Goal: Task Accomplishment & Management: Use online tool/utility

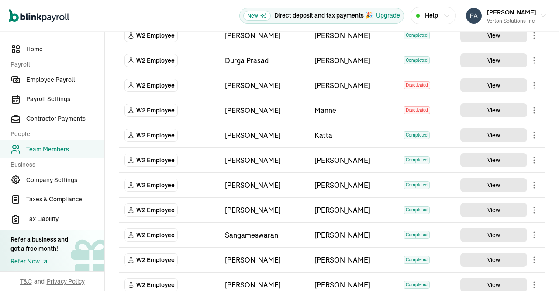
scroll to position [370, 0]
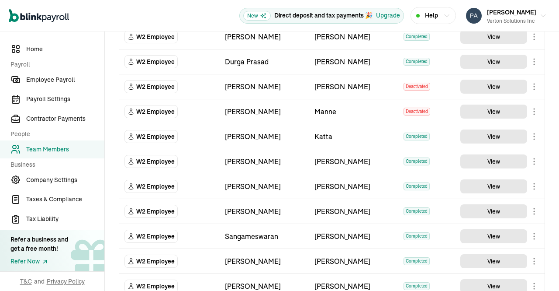
click at [489, 131] on main "Team Members Team Member Type First Name Last Name Status Actions W2 Employee […" at bounding box center [332, 60] width 454 height 797
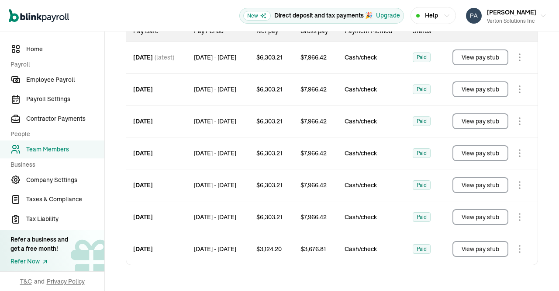
scroll to position [142, 0]
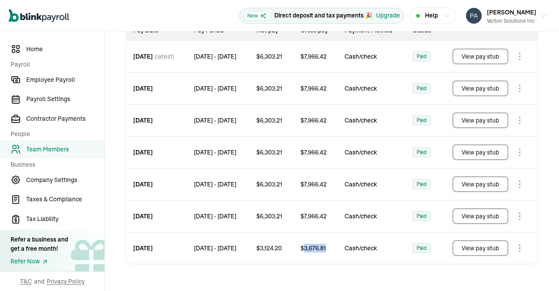
drag, startPoint x: 320, startPoint y: 256, endPoint x: 340, endPoint y: 256, distance: 20.5
click at [326, 252] on span "$ 3,676.81" at bounding box center [313, 247] width 25 height 9
copy span "3,676.81"
drag, startPoint x: 280, startPoint y: 256, endPoint x: 303, endPoint y: 255, distance: 23.6
click at [294, 255] on div "$ 3,124.20" at bounding box center [271, 247] width 44 height 31
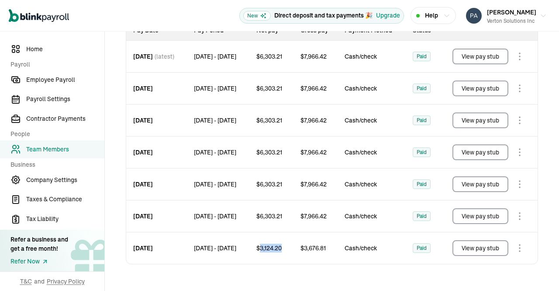
copy span "3,124.20"
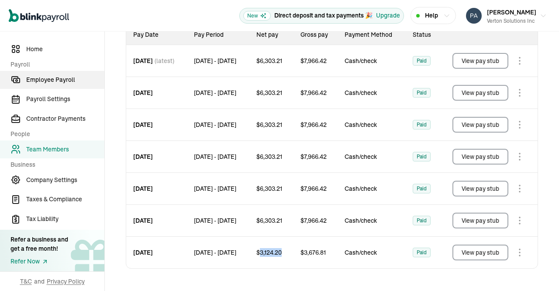
click at [51, 83] on span "Employee Payroll" at bounding box center [65, 79] width 78 height 9
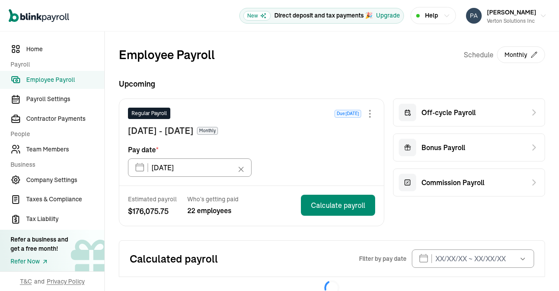
scroll to position [21, 0]
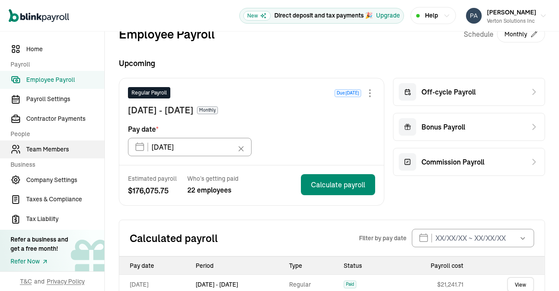
click at [60, 144] on link "Team Members" at bounding box center [52, 149] width 104 height 18
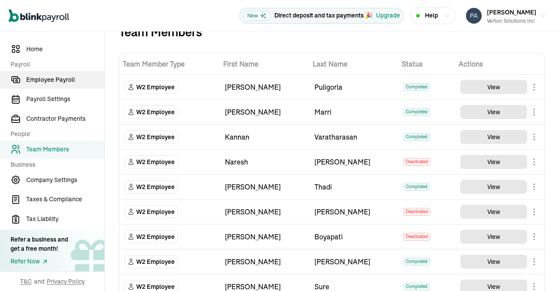
click at [63, 80] on span "Employee Payroll" at bounding box center [65, 79] width 78 height 9
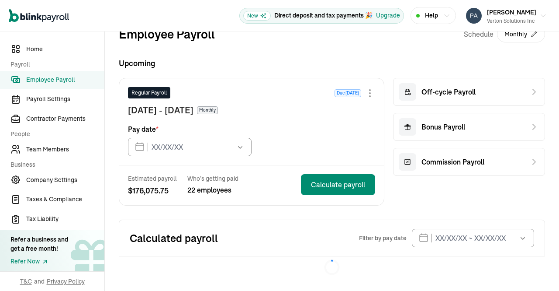
type input "[DATE]"
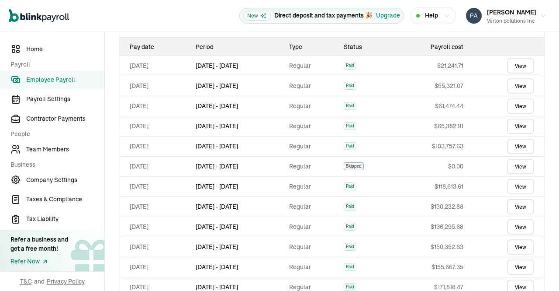
scroll to position [278, 0]
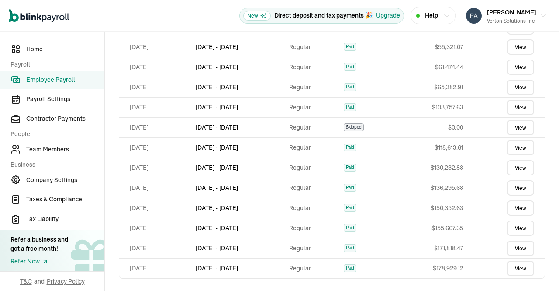
click at [516, 149] on link "View" at bounding box center [520, 147] width 27 height 15
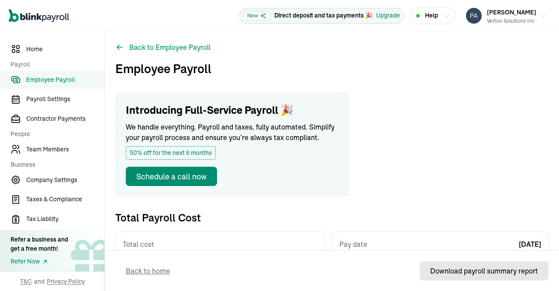
click at [443, 268] on div "Download payroll summary report" at bounding box center [484, 270] width 108 height 10
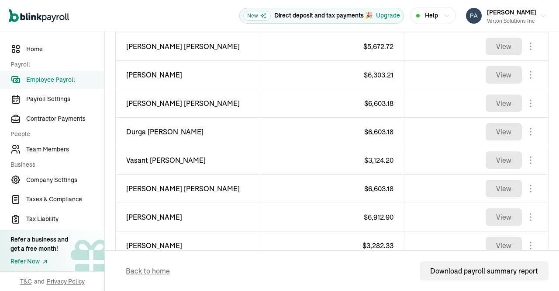
scroll to position [547, 0]
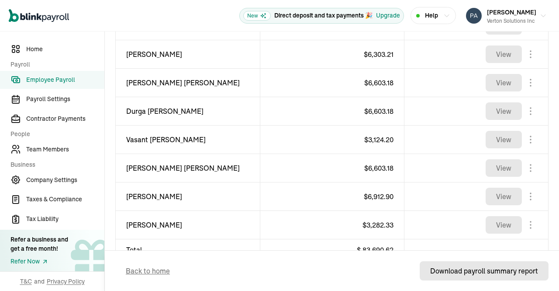
click at [477, 261] on button "Download payroll summary report" at bounding box center [484, 270] width 129 height 19
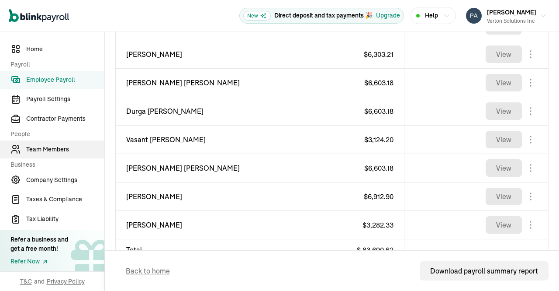
click at [67, 146] on span "Team Members" at bounding box center [65, 149] width 78 height 9
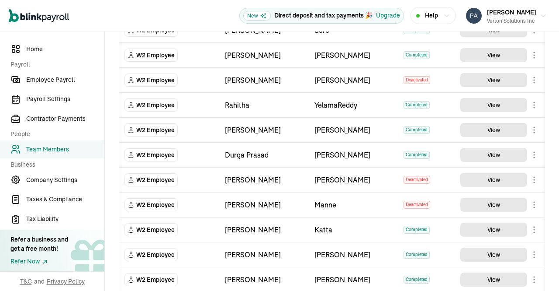
scroll to position [533, 0]
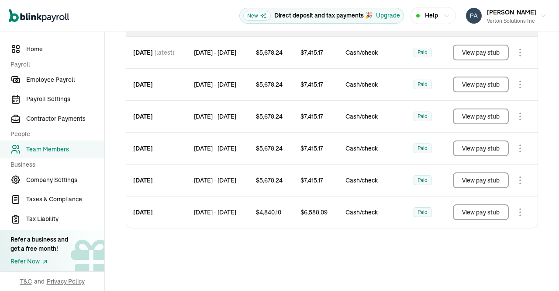
scroll to position [102, 0]
